Goal: Task Accomplishment & Management: Manage account settings

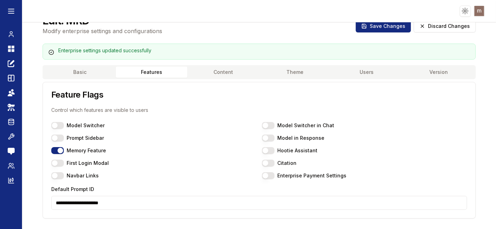
scroll to position [28, 0]
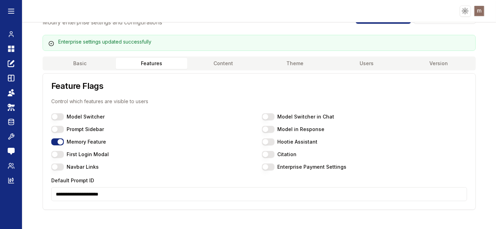
click at [174, 199] on input "**********" at bounding box center [258, 194] width 415 height 14
click at [337, 15] on header "Toggle theme Toggle user menu" at bounding box center [248, 11] width 496 height 22
click at [328, 191] on input "**********" at bounding box center [258, 194] width 415 height 14
click at [296, 16] on header "Toggle theme Toggle user menu" at bounding box center [248, 11] width 496 height 22
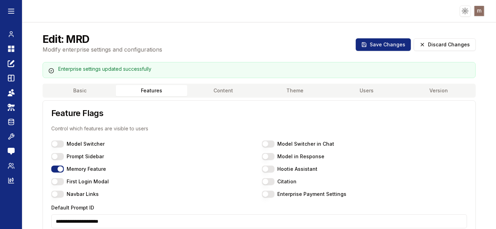
scroll to position [0, 0]
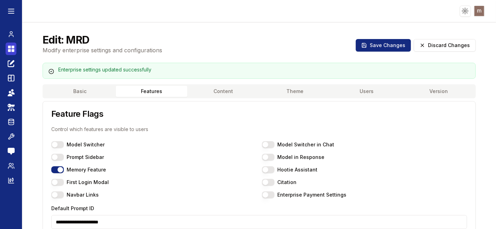
click at [8, 48] on icon at bounding box center [11, 49] width 7 height 8
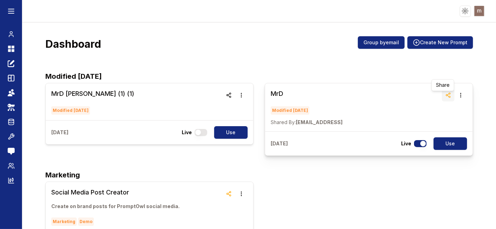
click at [445, 94] on icon "button" at bounding box center [448, 95] width 6 height 6
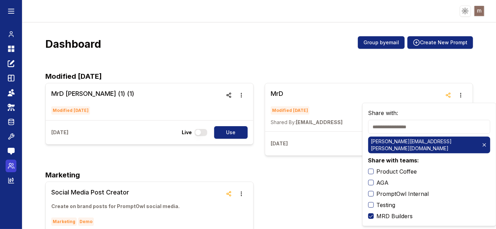
click at [6, 165] on link "Admin Panel" at bounding box center [11, 166] width 11 height 13
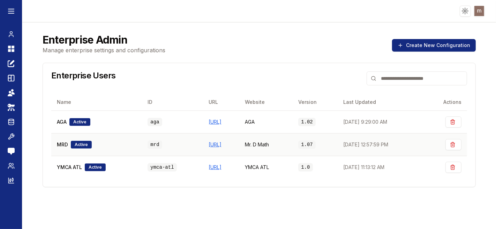
click at [65, 146] on span "MRD" at bounding box center [62, 144] width 11 height 7
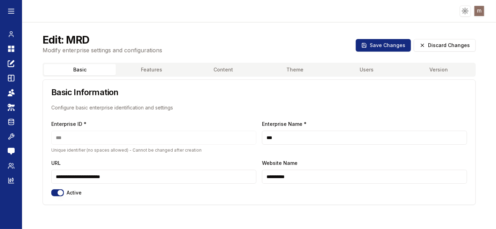
click at [363, 69] on button "Users" at bounding box center [367, 69] width 72 height 11
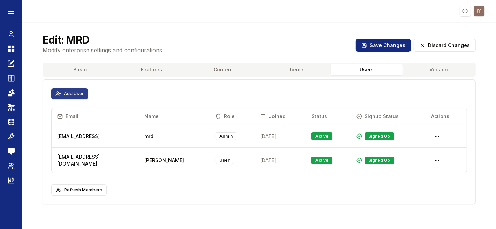
click at [80, 92] on button "Add User" at bounding box center [69, 93] width 37 height 11
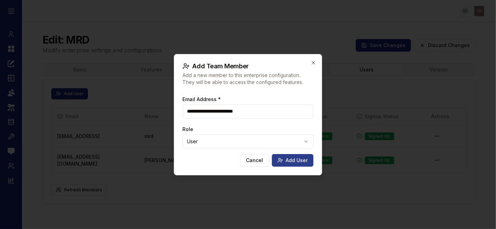
type input "**********"
click at [289, 161] on button "Add User" at bounding box center [292, 160] width 41 height 13
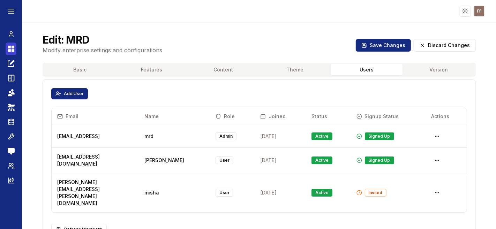
click at [15, 49] on link "Dashboard" at bounding box center [11, 49] width 11 height 13
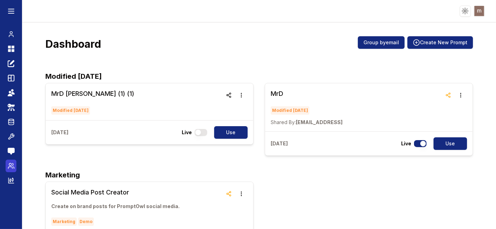
click at [13, 169] on icon at bounding box center [11, 165] width 7 height 7
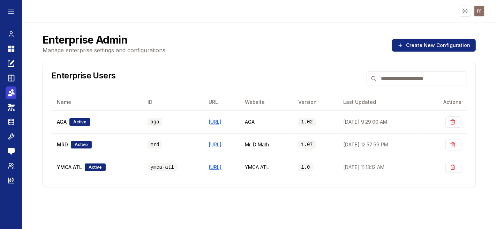
click at [15, 92] on link "Teams" at bounding box center [11, 92] width 11 height 13
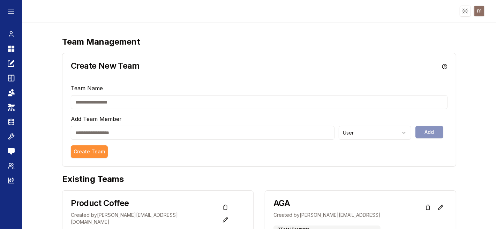
click at [164, 139] on input "email" at bounding box center [203, 133] width 264 height 14
type input "**********"
click at [165, 103] on input "text" at bounding box center [259, 102] width 376 height 14
type input "**"
click at [87, 150] on button "Create Team" at bounding box center [89, 151] width 37 height 13
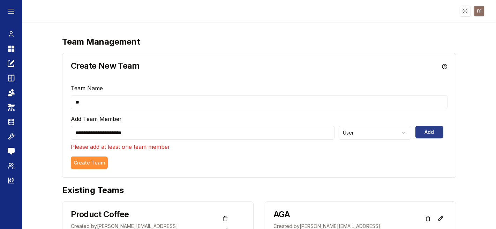
click at [422, 133] on button "Add" at bounding box center [429, 132] width 28 height 13
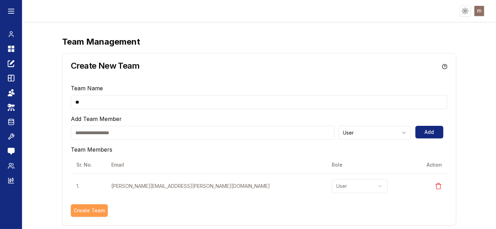
click at [92, 209] on button "Create Team" at bounding box center [89, 210] width 37 height 13
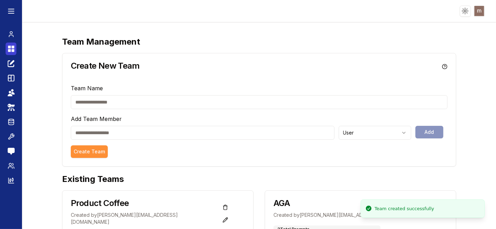
click at [12, 47] on icon at bounding box center [13, 47] width 3 height 3
click at [14, 47] on link "Dashboard" at bounding box center [11, 49] width 11 height 13
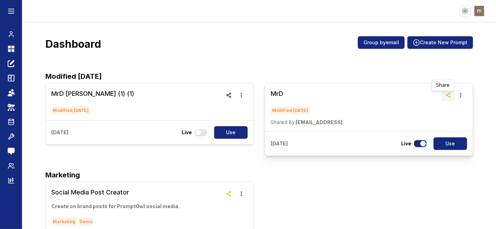
click at [445, 95] on icon "button" at bounding box center [448, 95] width 6 height 6
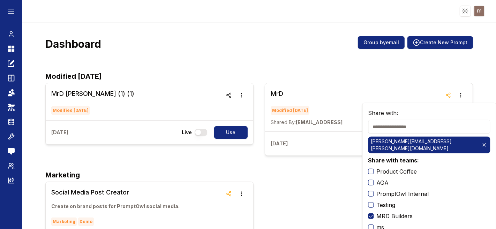
click at [371, 224] on button "ms" at bounding box center [371, 227] width 6 height 6
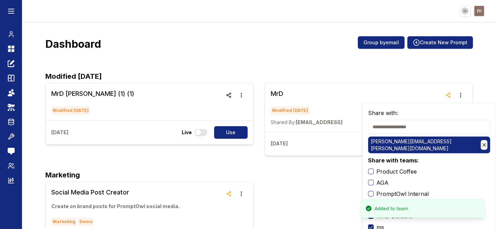
click at [481, 143] on icon at bounding box center [484, 145] width 6 height 6
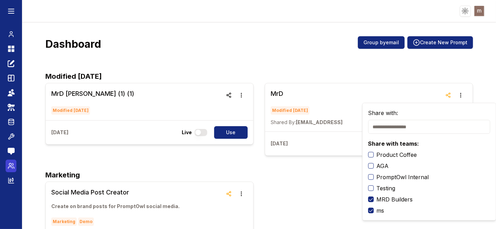
click at [8, 164] on link "Admin Panel" at bounding box center [11, 166] width 11 height 13
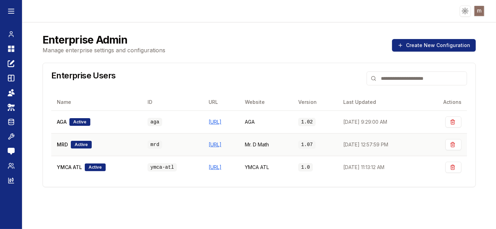
click at [105, 146] on div "MRD Active" at bounding box center [96, 145] width 79 height 8
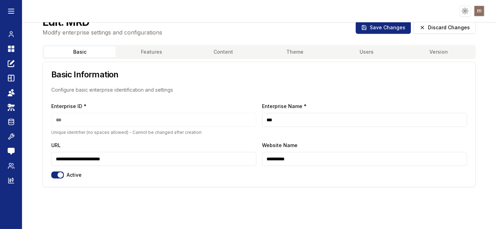
scroll to position [28, 0]
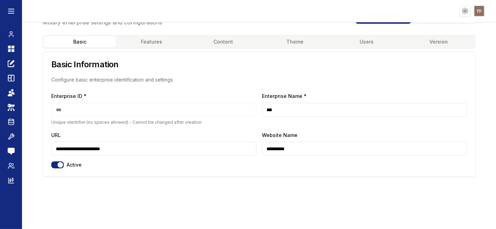
click at [366, 40] on button "Users" at bounding box center [367, 41] width 72 height 11
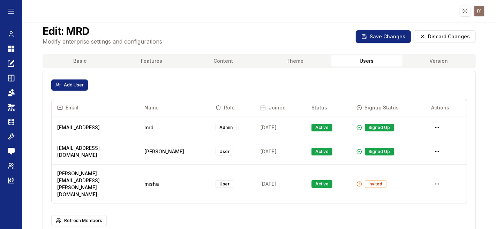
scroll to position [0, 0]
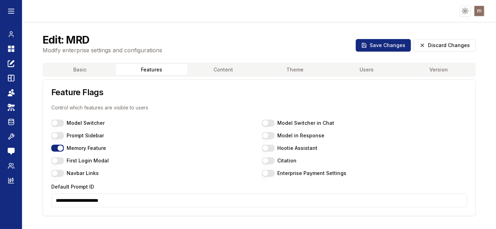
click at [135, 73] on button "Features" at bounding box center [152, 69] width 72 height 11
click at [14, 50] on icon at bounding box center [13, 50] width 3 height 3
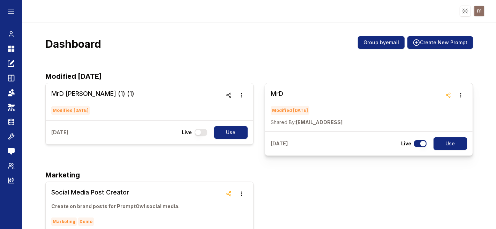
click at [276, 94] on h3 "MrD" at bounding box center [306, 94] width 72 height 10
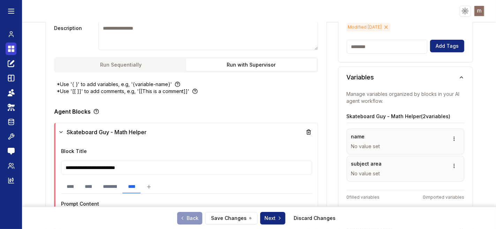
click at [10, 49] on icon at bounding box center [11, 49] width 7 height 8
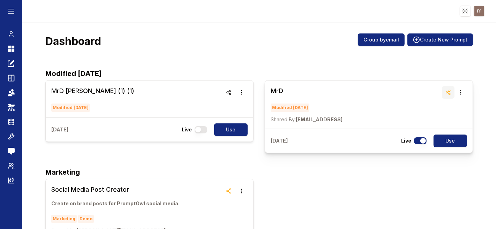
click at [444, 90] on body "Toggle theme Toggle user menu Chat Dashboard Create Prompts Templates Teams API…" at bounding box center [248, 114] width 496 height 229
click at [445, 92] on icon "button" at bounding box center [448, 93] width 6 height 6
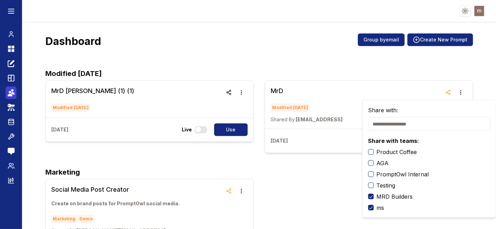
click at [10, 95] on icon at bounding box center [10, 95] width 5 height 2
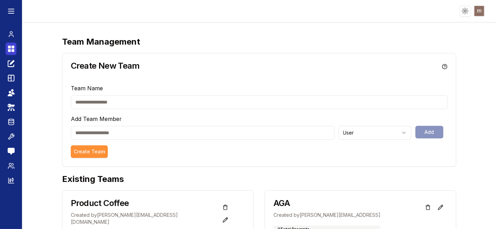
click at [6, 45] on link "Dashboard" at bounding box center [11, 49] width 11 height 13
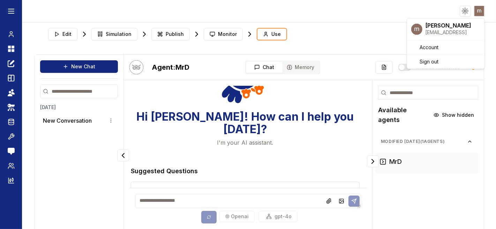
click at [478, 10] on html "Toggle theme Toggle user menu Chat Dashboard Create Prompts Templates Teams API…" at bounding box center [248, 114] width 496 height 229
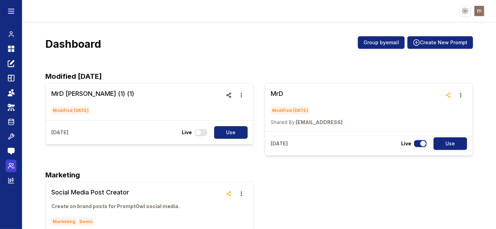
click at [9, 170] on link "Admin Panel" at bounding box center [11, 166] width 11 height 13
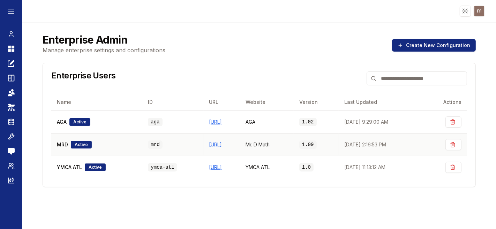
click at [111, 142] on div "MRD Active" at bounding box center [97, 145] width 80 height 8
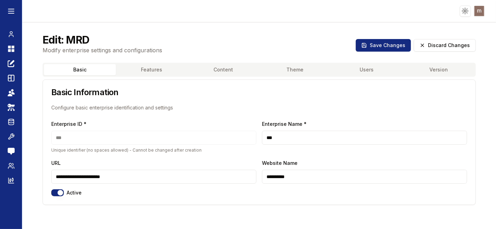
click at [150, 71] on button "Features" at bounding box center [152, 69] width 72 height 11
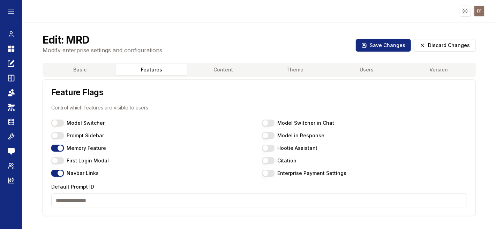
click at [55, 174] on button "Navbar Links" at bounding box center [57, 173] width 13 height 7
click at [76, 197] on input "Default Prompt ID" at bounding box center [258, 200] width 415 height 14
paste input "**********"
type input "**********"
click at [379, 43] on button "Save Changes" at bounding box center [383, 45] width 55 height 13
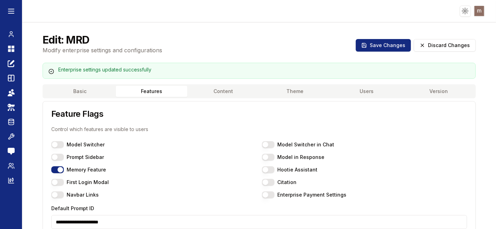
click at [145, 94] on button "Features" at bounding box center [152, 91] width 72 height 11
click at [76, 89] on button "Basic" at bounding box center [80, 91] width 72 height 11
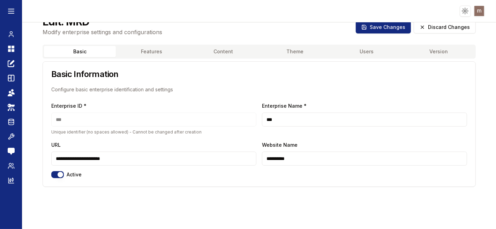
scroll to position [28, 0]
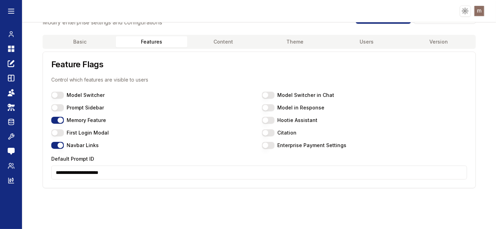
click at [140, 42] on button "Features" at bounding box center [152, 41] width 72 height 11
click at [109, 172] on input "**********" at bounding box center [258, 173] width 415 height 14
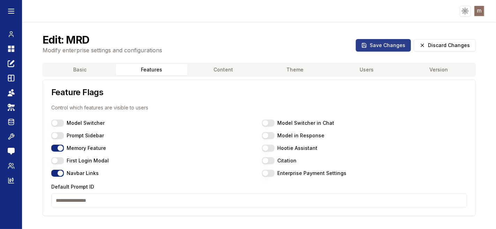
click at [391, 42] on button "Save Changes" at bounding box center [383, 45] width 55 height 13
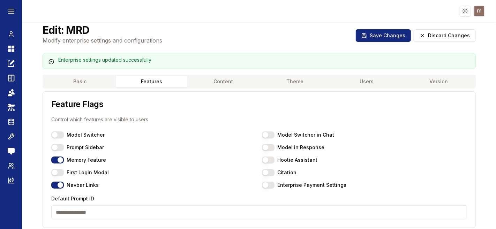
scroll to position [28, 0]
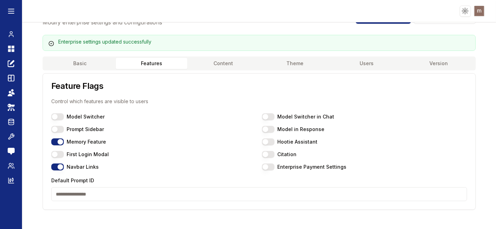
click at [73, 128] on label "Prompt Sidebar" at bounding box center [85, 129] width 37 height 5
click at [64, 128] on button "Prompt Sidebar" at bounding box center [57, 129] width 13 height 7
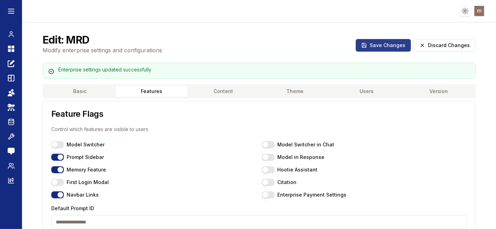
click at [387, 46] on button "Save Changes" at bounding box center [383, 45] width 55 height 13
click at [54, 169] on button "Memory Feature" at bounding box center [57, 169] width 13 height 7
click at [377, 49] on button "Save Changes" at bounding box center [383, 45] width 55 height 13
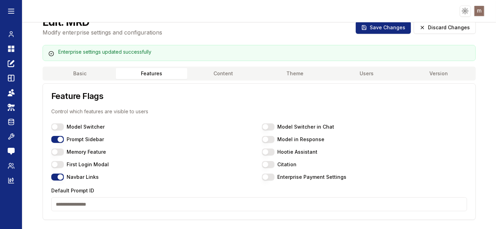
scroll to position [28, 0]
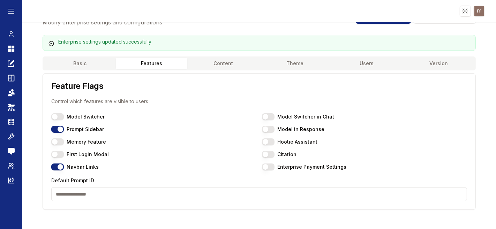
click at [150, 192] on input "Default Prompt ID" at bounding box center [258, 194] width 415 height 14
paste input "**********"
type input "**********"
click at [13, 47] on icon at bounding box center [13, 47] width 3 height 3
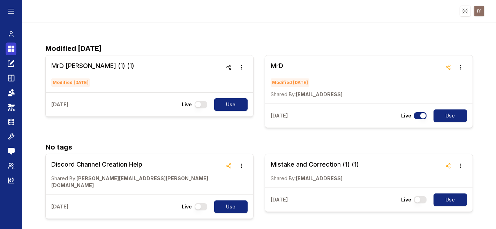
scroll to position [3, 0]
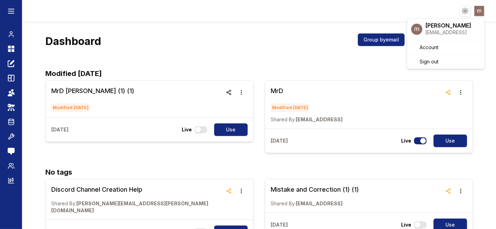
click at [475, 11] on html "Toggle theme Toggle user menu Chat Dashboard Create Prompts Templates Teams API…" at bounding box center [248, 114] width 496 height 229
click at [289, 52] on html "Toggle theme Toggle user menu Chat Dashboard Create Prompts Templates Teams API…" at bounding box center [248, 114] width 496 height 229
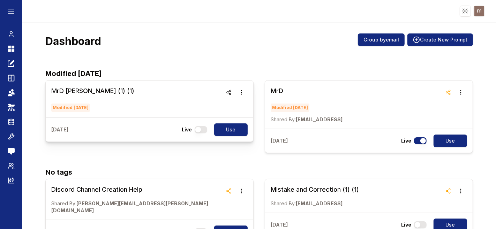
click at [90, 92] on h3 "MrD [PERSON_NAME] (1) (1)" at bounding box center [92, 91] width 83 height 10
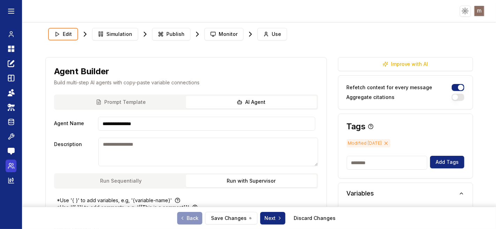
click at [10, 165] on circle at bounding box center [10, 164] width 2 height 2
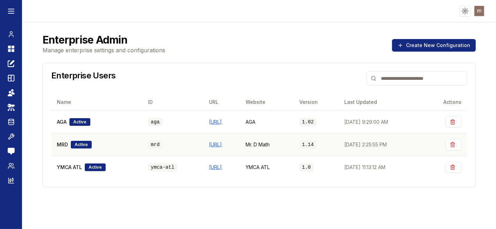
click at [59, 144] on span "MRD" at bounding box center [62, 144] width 11 height 7
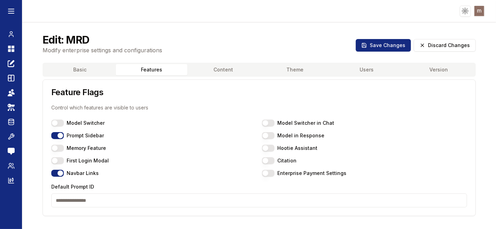
click at [159, 69] on button "Features" at bounding box center [152, 69] width 72 height 11
click at [72, 200] on input "Default Prompt ID" at bounding box center [258, 200] width 415 height 14
paste input "**********"
type input "**********"
click at [278, 37] on div "Edit: MRD Modify enterprise settings and configurations Save Changes Discard Ch…" at bounding box center [259, 44] width 450 height 38
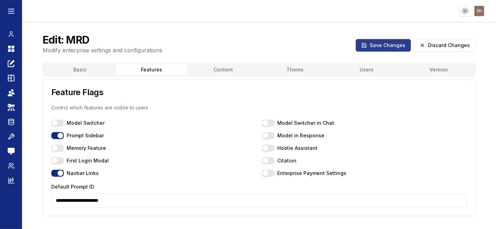
click at [377, 41] on button "Save Changes" at bounding box center [383, 45] width 55 height 13
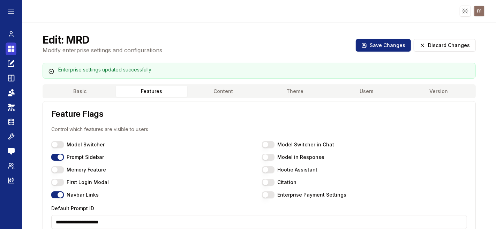
click at [8, 46] on icon at bounding box center [11, 49] width 7 height 8
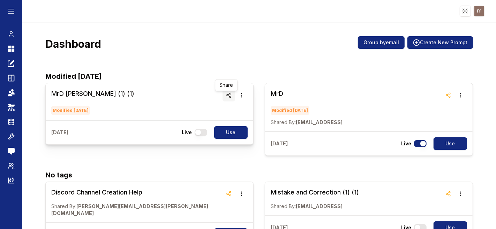
click at [227, 94] on circle "button" at bounding box center [227, 94] width 1 height 1
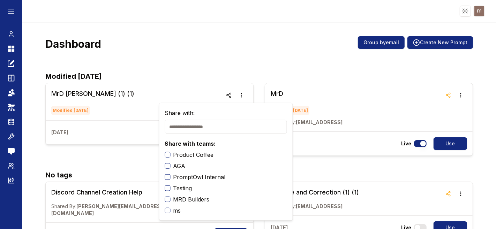
click at [168, 211] on button "ms" at bounding box center [168, 211] width 6 height 6
click at [195, 53] on div "Dashboard Group by email Create New Prompt" at bounding box center [258, 46] width 427 height 21
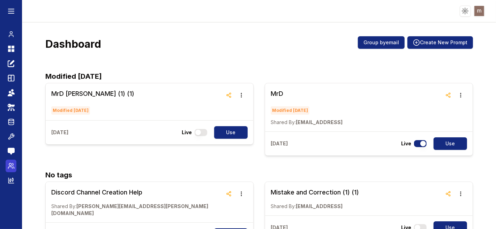
click at [13, 166] on icon at bounding box center [12, 164] width 1 height 2
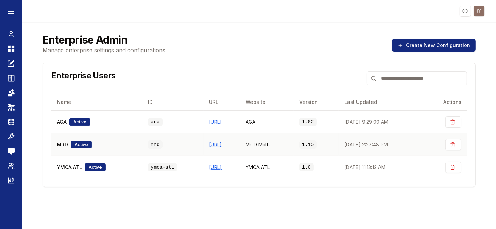
click at [63, 144] on span "MRD" at bounding box center [62, 144] width 11 height 7
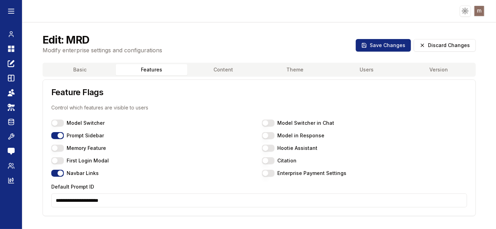
click at [142, 68] on button "Features" at bounding box center [152, 69] width 72 height 11
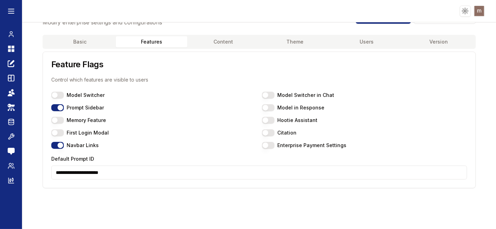
click at [61, 122] on button "Memory Feature" at bounding box center [57, 120] width 13 height 7
click at [82, 172] on input "**********" at bounding box center [258, 173] width 415 height 14
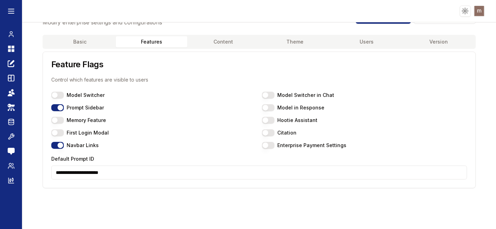
click at [93, 200] on div "**********" at bounding box center [259, 111] width 450 height 229
click at [265, 95] on button "Model Switcher in Chat" at bounding box center [268, 95] width 13 height 7
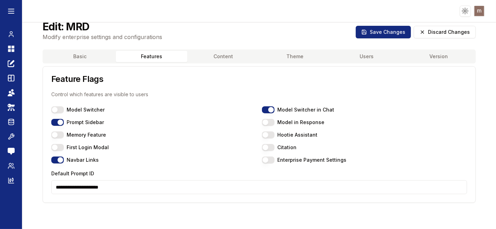
scroll to position [0, 0]
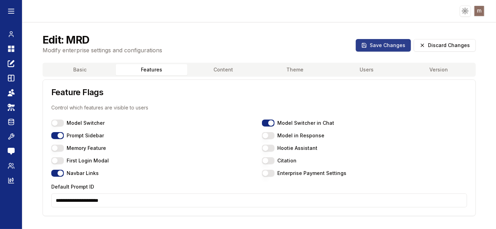
click at [380, 40] on button "Save Changes" at bounding box center [383, 45] width 55 height 13
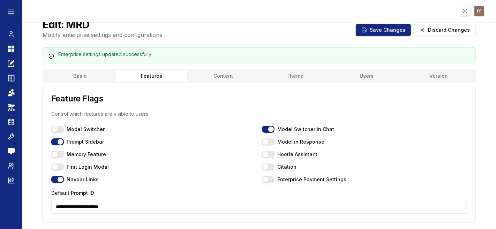
scroll to position [28, 0]
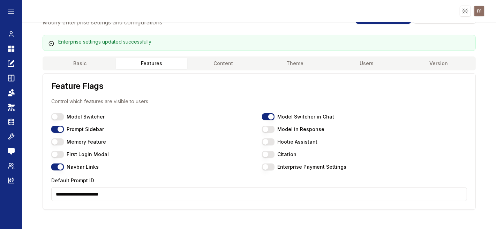
click at [101, 185] on div "**********" at bounding box center [258, 188] width 415 height 25
click at [99, 192] on input "**********" at bounding box center [258, 194] width 415 height 14
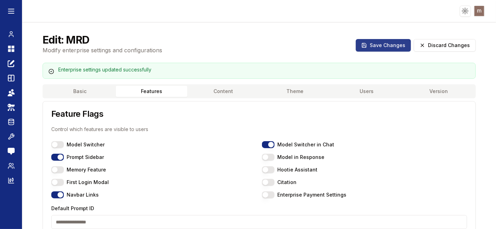
click at [383, 42] on button "Save Changes" at bounding box center [383, 45] width 55 height 13
click at [374, 44] on button "Save Changes" at bounding box center [383, 45] width 55 height 13
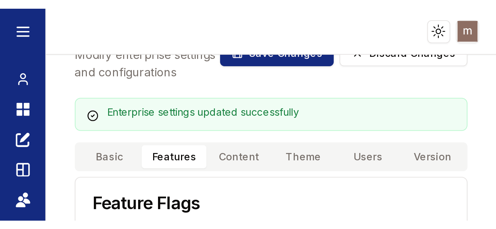
scroll to position [19, 0]
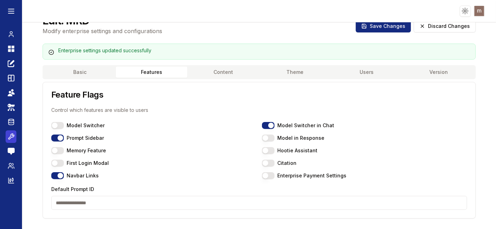
click at [11, 133] on icon at bounding box center [11, 136] width 7 height 8
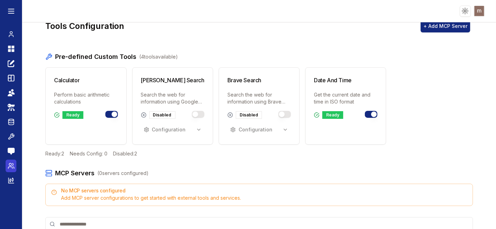
click at [10, 166] on icon at bounding box center [11, 165] width 7 height 7
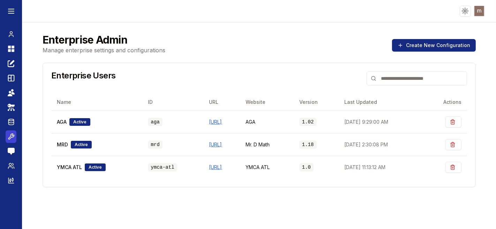
click at [9, 135] on icon at bounding box center [11, 136] width 7 height 8
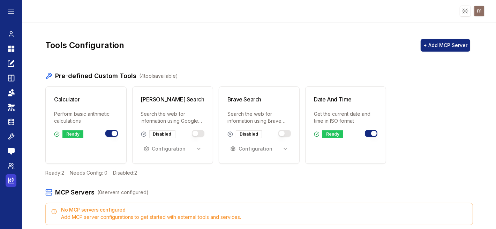
click at [10, 183] on icon at bounding box center [11, 180] width 7 height 7
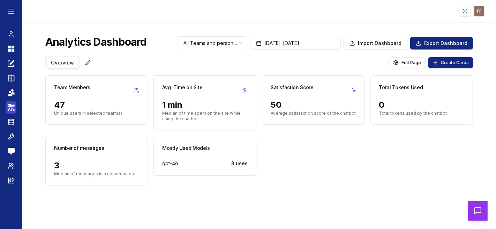
click at [12, 108] on icon at bounding box center [11, 107] width 7 height 8
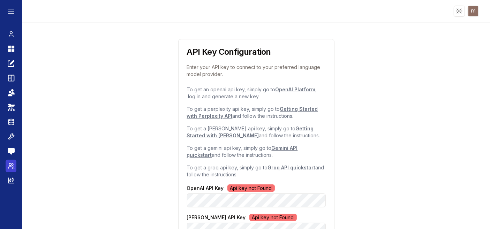
click at [11, 163] on icon at bounding box center [11, 165] width 7 height 7
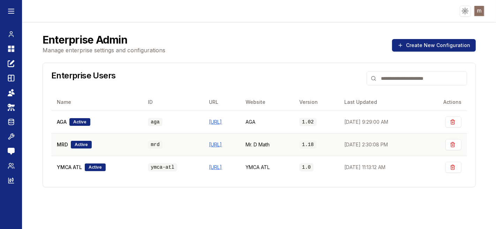
click at [116, 141] on div "MRD Active" at bounding box center [97, 145] width 80 height 8
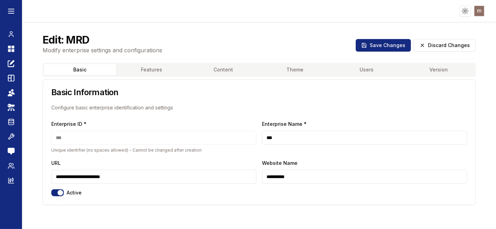
click at [363, 69] on button "Users" at bounding box center [367, 69] width 72 height 11
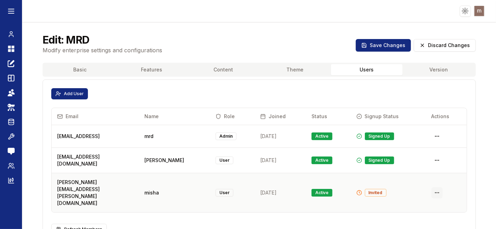
click at [430, 180] on html "Toggle theme Toggle user menu Chat Dashboard Create Prompts Templates Teams API…" at bounding box center [248, 114] width 496 height 229
click at [411, 204] on div "Delete User" at bounding box center [412, 206] width 41 height 11
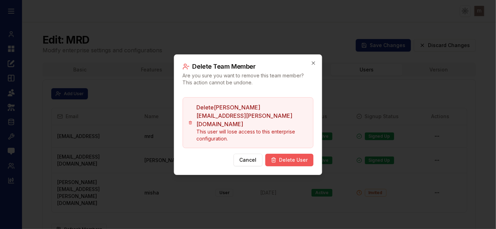
click at [306, 154] on button "Delete User" at bounding box center [289, 160] width 48 height 13
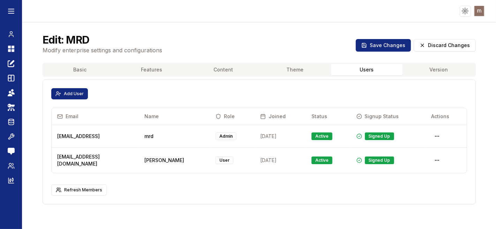
click at [5, 44] on div "Chat Dashboard Create Prompts Templates Teams API Keys Data Room Tools Send Fee…" at bounding box center [11, 125] width 22 height 207
click at [9, 163] on circle at bounding box center [10, 164] width 2 height 2
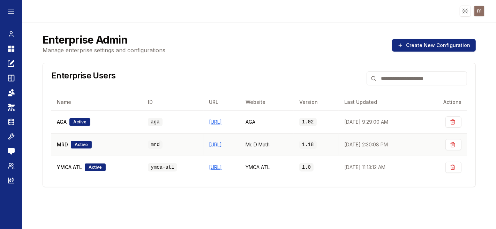
click at [102, 143] on div "MRD Active" at bounding box center [97, 145] width 80 height 8
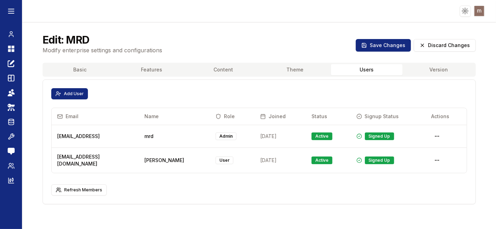
click at [358, 72] on button "Users" at bounding box center [367, 69] width 72 height 11
click at [139, 67] on button "Features" at bounding box center [152, 69] width 72 height 11
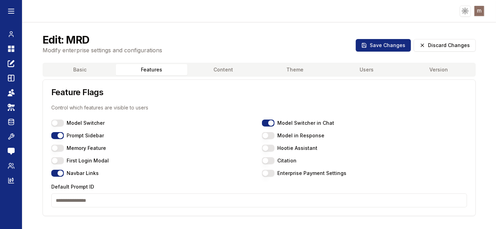
click at [58, 168] on div "Model Switcher Model Switcher in Chat Prompt Sidebar Model in Response Memory F…" at bounding box center [258, 148] width 415 height 57
click at [271, 123] on button "Model Switcher in Chat" at bounding box center [268, 123] width 13 height 7
click at [68, 173] on label "Navbar Links" at bounding box center [83, 173] width 32 height 5
click at [64, 173] on button "Navbar Links" at bounding box center [57, 173] width 13 height 7
click at [381, 47] on button "Save Changes" at bounding box center [383, 45] width 55 height 13
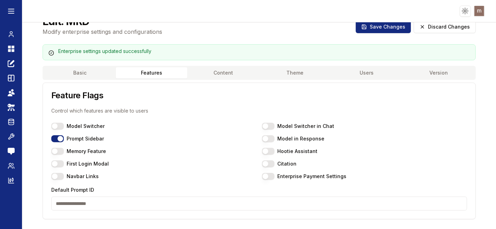
scroll to position [28, 0]
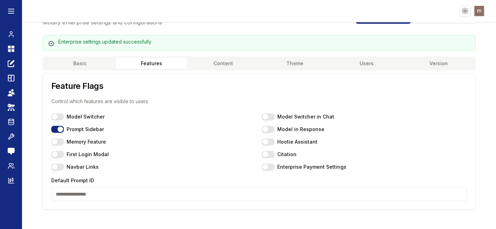
click at [53, 128] on button "Prompt Sidebar" at bounding box center [57, 129] width 13 height 7
click at [58, 128] on button "Prompt Sidebar" at bounding box center [57, 129] width 13 height 7
click at [58, 166] on button "Navbar Links" at bounding box center [57, 166] width 13 height 7
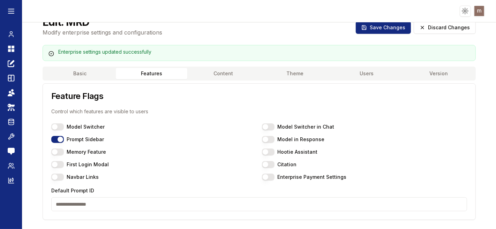
scroll to position [0, 0]
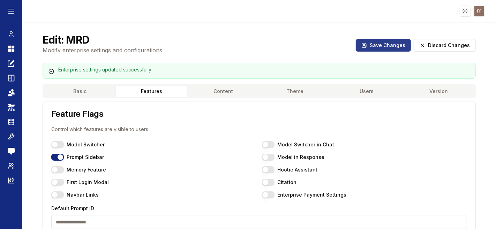
click at [381, 43] on button "Save Changes" at bounding box center [383, 45] width 55 height 13
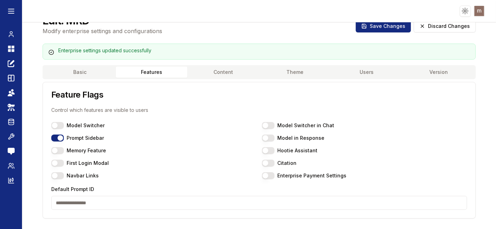
scroll to position [28, 0]
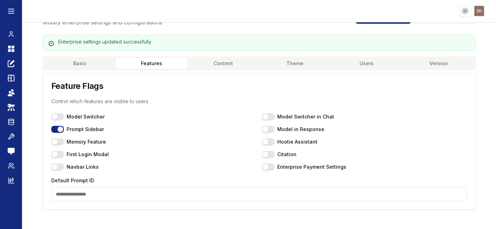
click at [147, 193] on input "Default Prompt ID" at bounding box center [258, 194] width 415 height 14
paste input "**********"
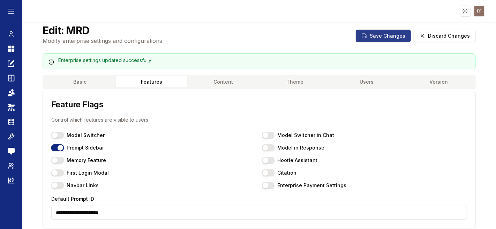
scroll to position [0, 0]
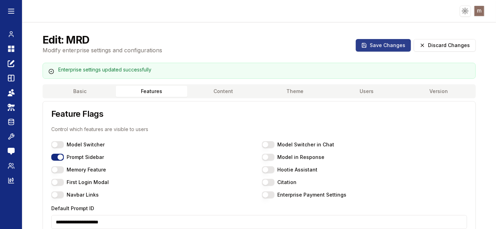
type input "**********"
click at [366, 47] on button "Save Changes" at bounding box center [383, 45] width 55 height 13
click at [357, 95] on button "Users" at bounding box center [367, 91] width 72 height 11
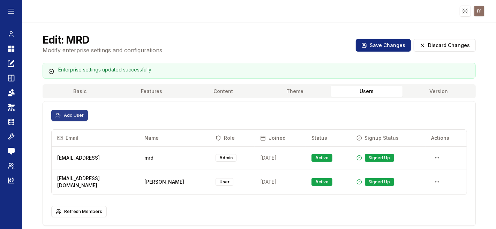
click at [67, 116] on button "Add User" at bounding box center [69, 115] width 37 height 11
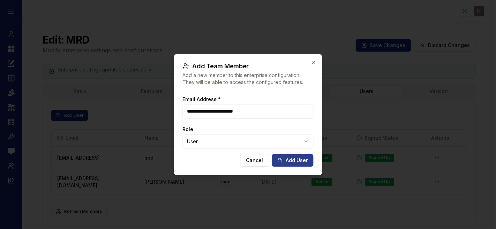
type input "**********"
click at [296, 161] on button "Add User" at bounding box center [292, 160] width 41 height 13
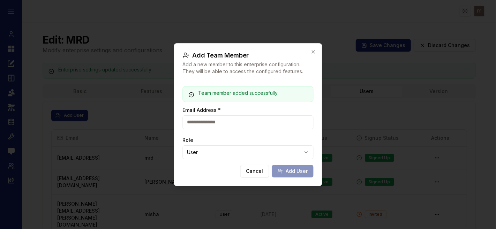
click at [365, 101] on div at bounding box center [248, 114] width 496 height 229
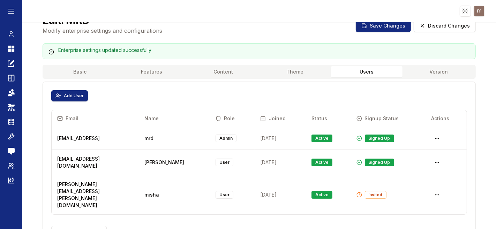
scroll to position [28, 0]
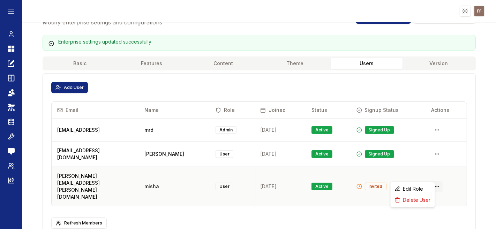
click at [427, 175] on html "Toggle theme Toggle user menu Chat Dashboard Create Prompts Templates Teams API…" at bounding box center [248, 140] width 496 height 281
click at [415, 201] on div "Delete User" at bounding box center [412, 199] width 41 height 11
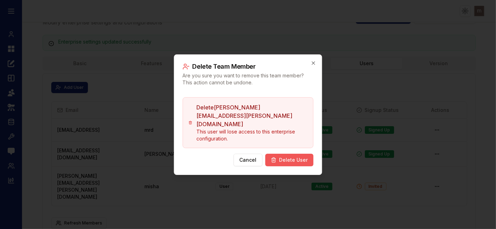
click at [303, 154] on button "Delete User" at bounding box center [289, 160] width 48 height 13
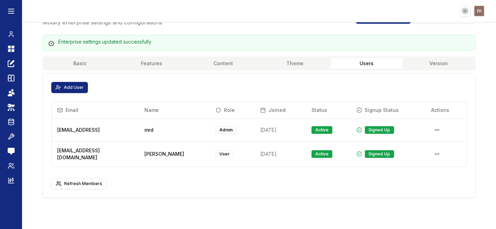
scroll to position [0, 0]
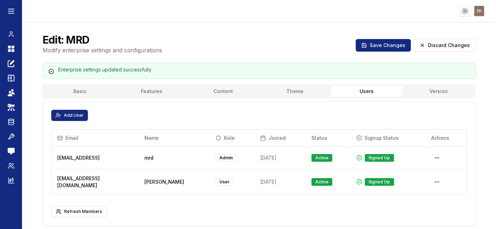
click at [479, 10] on html "Toggle theme Toggle user menu Chat Dashboard Create Prompts Templates Teams API…" at bounding box center [248, 140] width 496 height 281
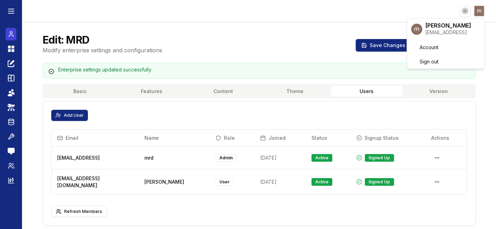
click at [8, 35] on html "Toggle theme Toggle user menu Chat Dashboard Create Prompts Templates Teams API…" at bounding box center [248, 140] width 496 height 281
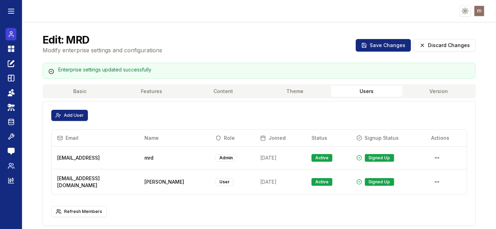
click at [10, 33] on circle at bounding box center [11, 33] width 2 height 2
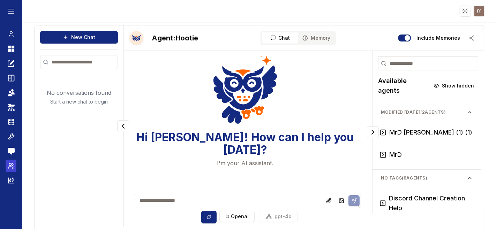
click at [13, 167] on icon at bounding box center [11, 165] width 7 height 7
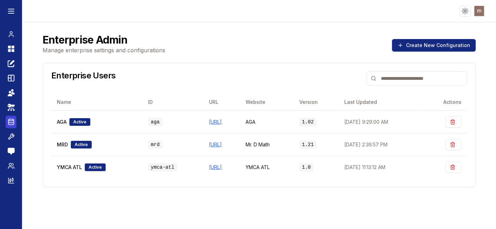
click at [8, 119] on icon at bounding box center [11, 122] width 7 height 8
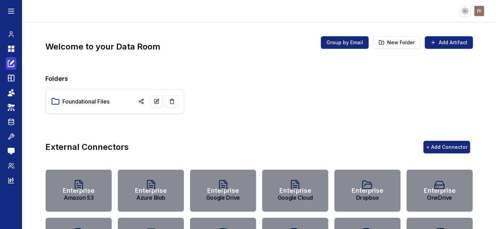
click at [11, 59] on icon at bounding box center [11, 63] width 7 height 8
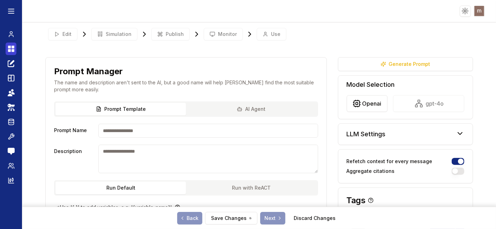
click at [12, 49] on icon at bounding box center [11, 49] width 7 height 8
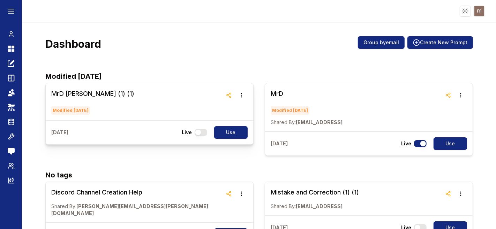
scroll to position [39, 0]
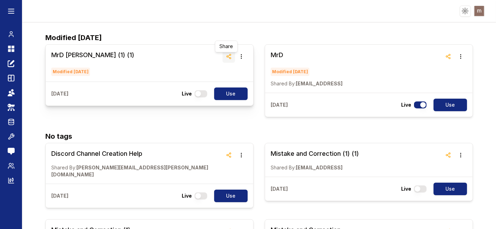
click at [226, 58] on icon "button" at bounding box center [229, 57] width 6 height 6
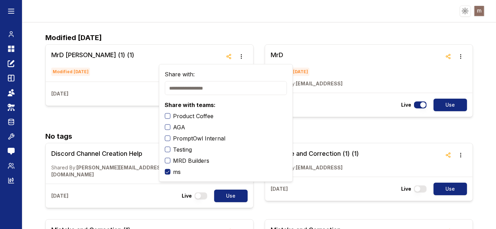
click at [166, 171] on button "ms" at bounding box center [168, 172] width 6 height 6
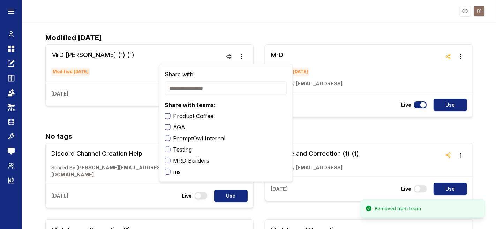
click at [201, 40] on h2 "Modified [DATE]" at bounding box center [258, 37] width 427 height 10
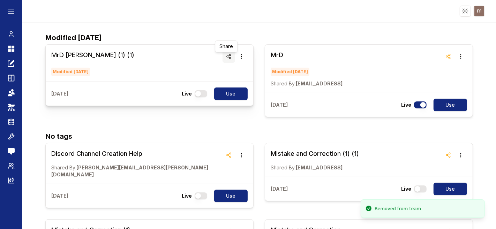
click at [226, 54] on icon "button" at bounding box center [229, 57] width 6 height 6
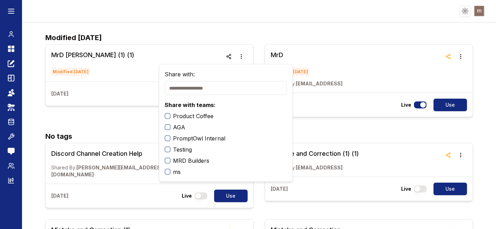
click at [167, 173] on button "ms" at bounding box center [168, 172] width 6 height 6
click at [172, 33] on h2 "Modified [DATE]" at bounding box center [258, 37] width 427 height 10
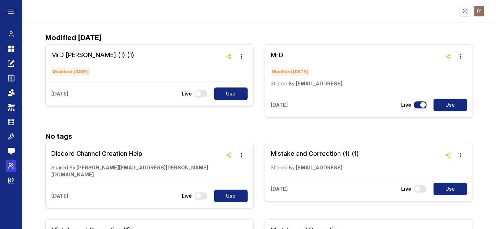
click at [14, 168] on icon at bounding box center [13, 168] width 1 height 2
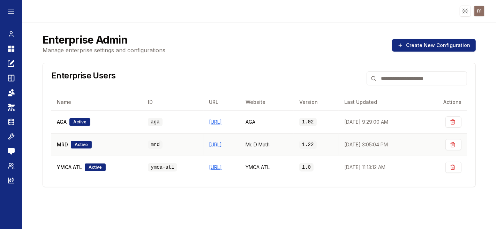
click at [59, 146] on span "MRD" at bounding box center [62, 144] width 11 height 7
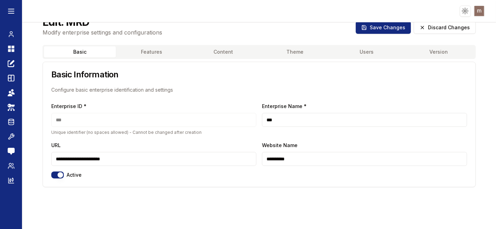
scroll to position [28, 0]
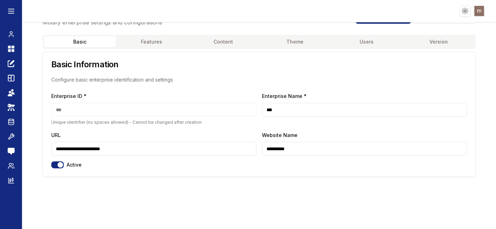
click at [152, 38] on button "Features" at bounding box center [152, 41] width 72 height 11
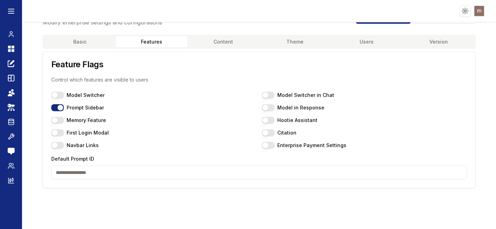
click at [106, 176] on input "Default Prompt ID" at bounding box center [258, 173] width 415 height 14
paste input "**********"
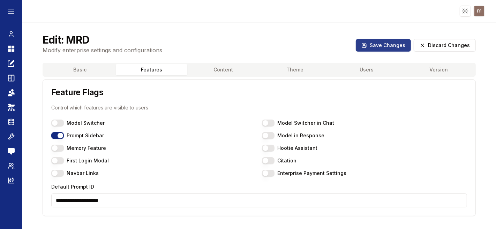
type input "**********"
click at [373, 44] on button "Save Changes" at bounding box center [383, 45] width 55 height 13
